Goal: Transaction & Acquisition: Download file/media

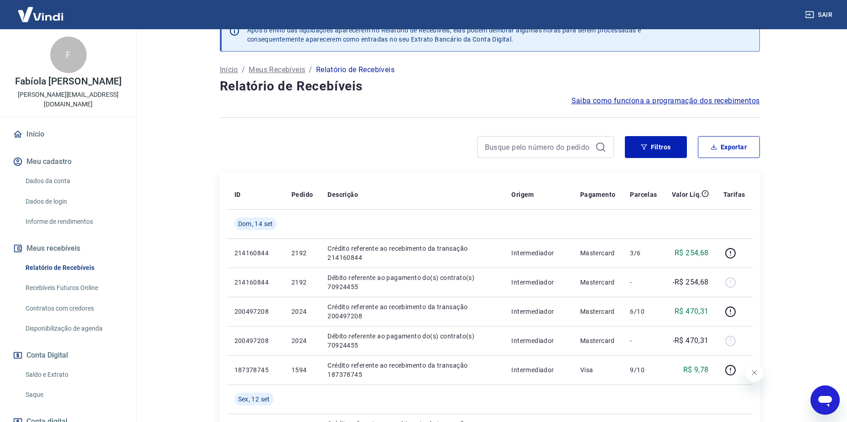
scroll to position [22, 0]
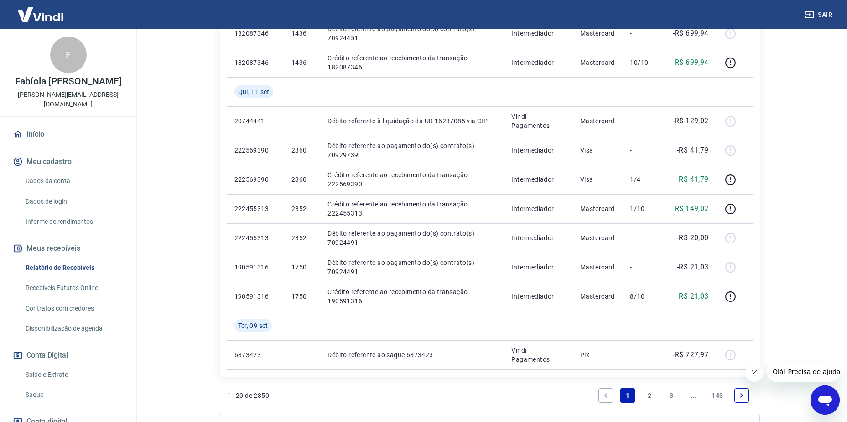
scroll to position [639, 0]
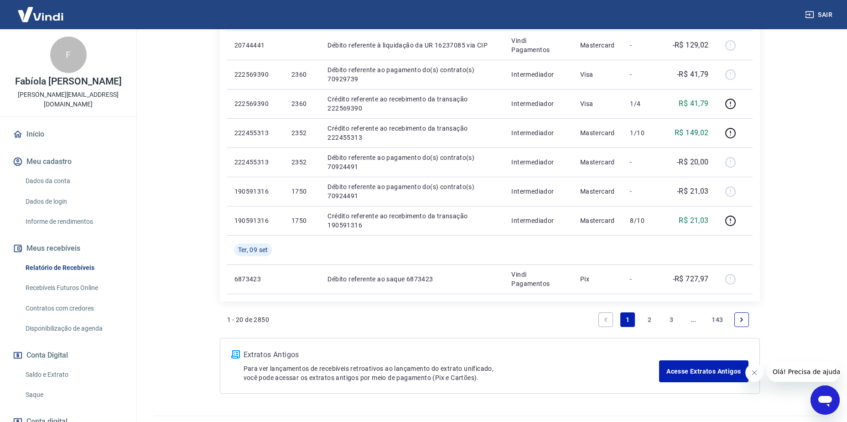
click at [649, 320] on link "2" at bounding box center [650, 319] width 15 height 15
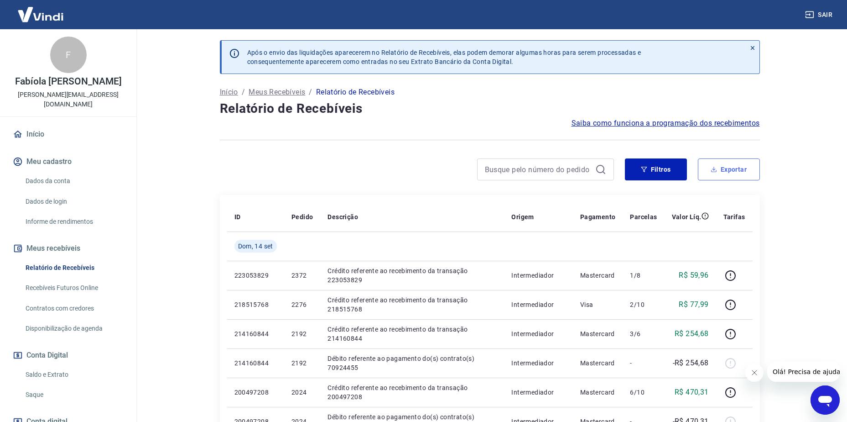
click at [737, 173] on button "Exportar" at bounding box center [729, 169] width 62 height 22
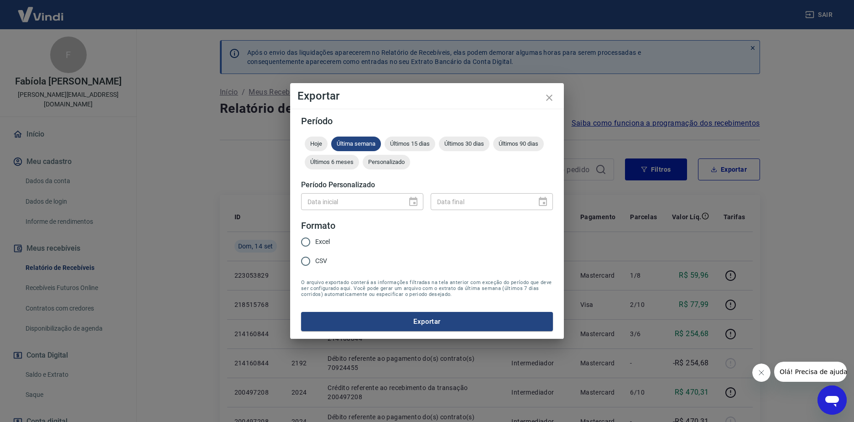
click at [308, 243] on input "Excel" at bounding box center [305, 241] width 19 height 19
radio input "true"
click at [374, 323] on button "Exportar" at bounding box center [427, 321] width 252 height 19
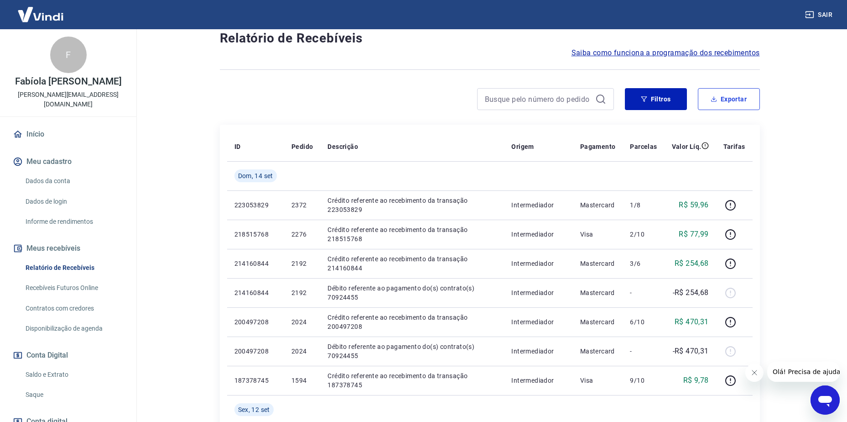
scroll to position [91, 0]
